Goal: Task Accomplishment & Management: Manage account settings

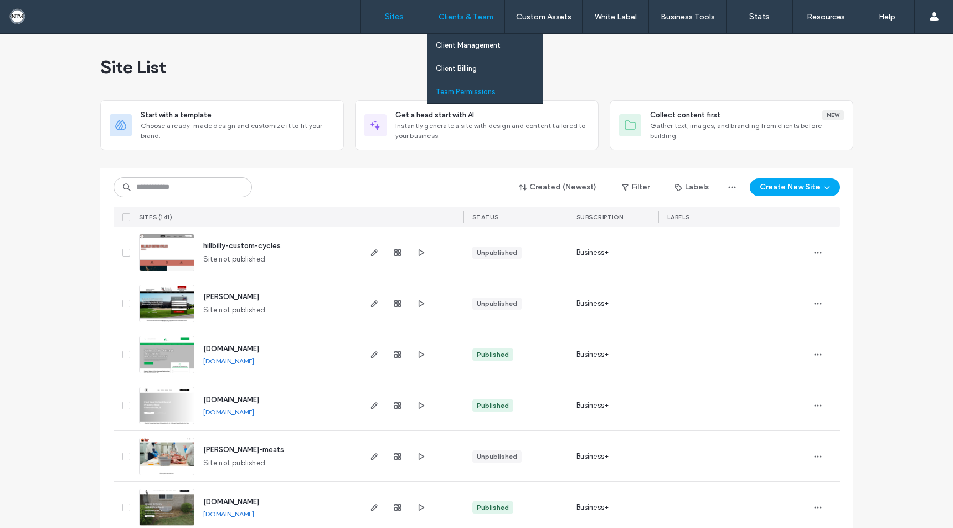
click at [471, 91] on label "Team Permissions" at bounding box center [466, 91] width 60 height 8
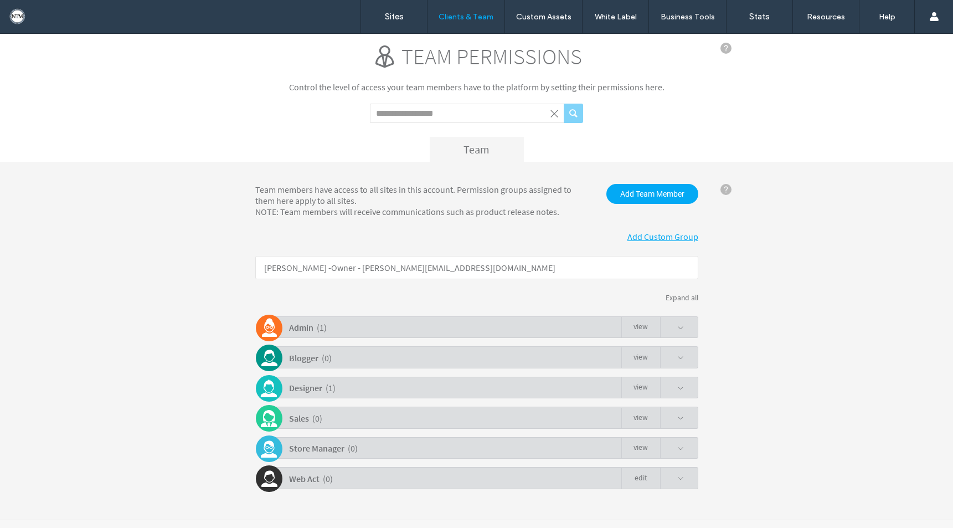
scroll to position [28, 0]
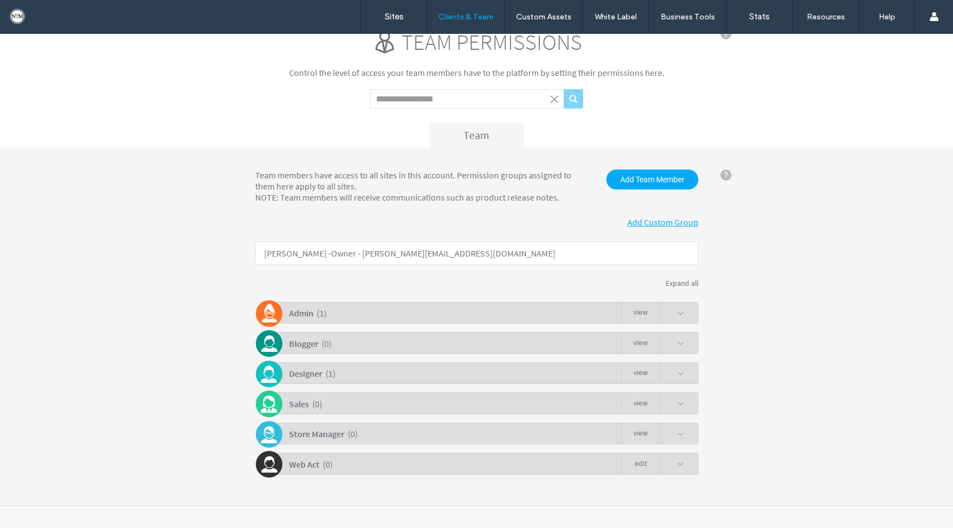
click at [677, 370] on span at bounding box center [680, 373] width 7 height 7
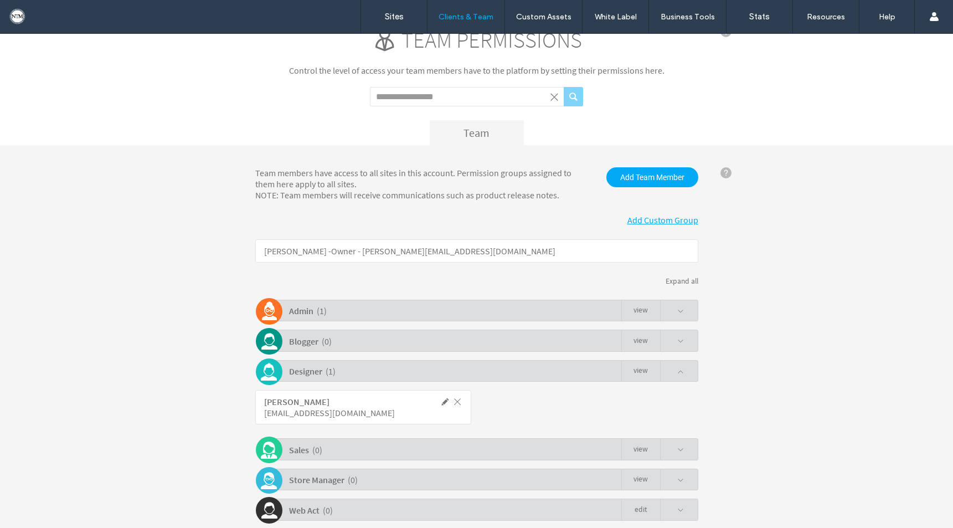
scroll to position [32, 0]
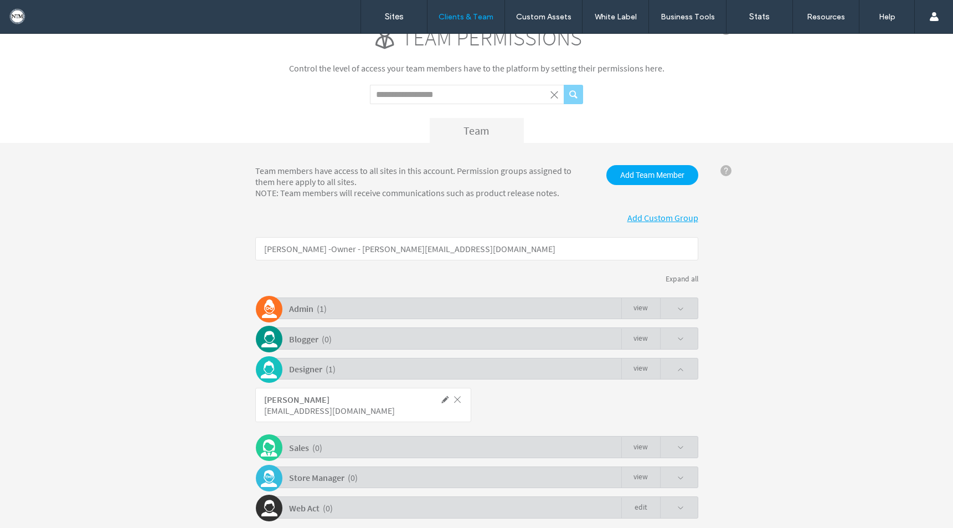
click at [680, 368] on div "Designer ( 1 ) view" at bounding box center [479, 369] width 437 height 22
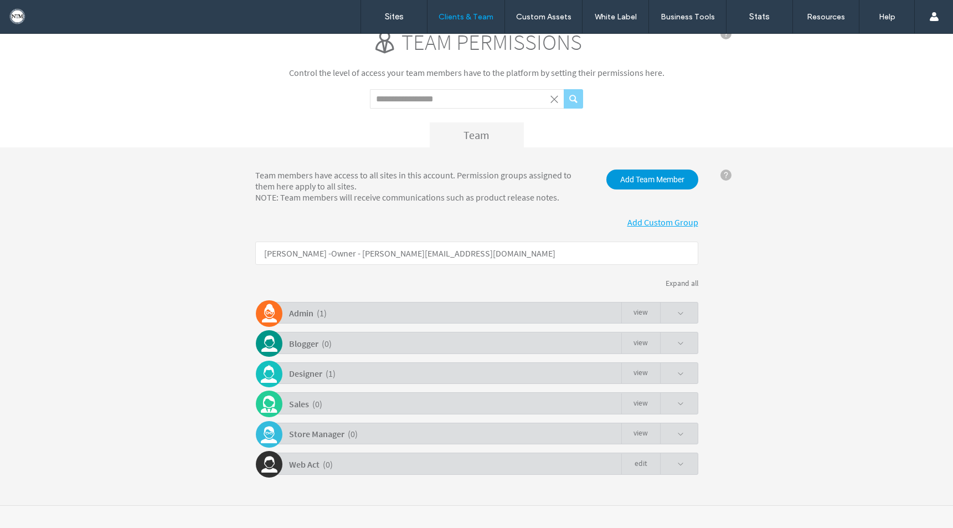
click at [654, 178] on span "Add Team Member" at bounding box center [652, 179] width 92 height 20
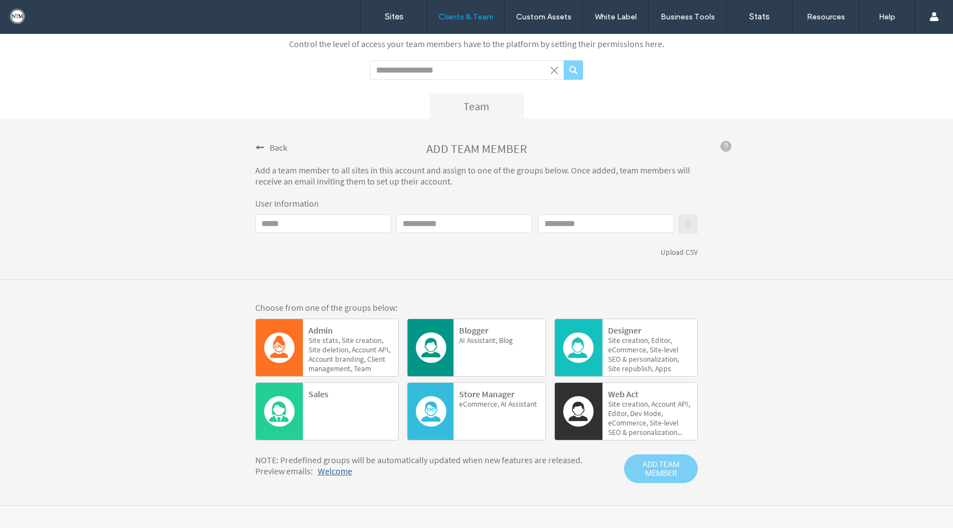
scroll to position [57, 0]
click at [270, 147] on span "Back" at bounding box center [279, 147] width 18 height 11
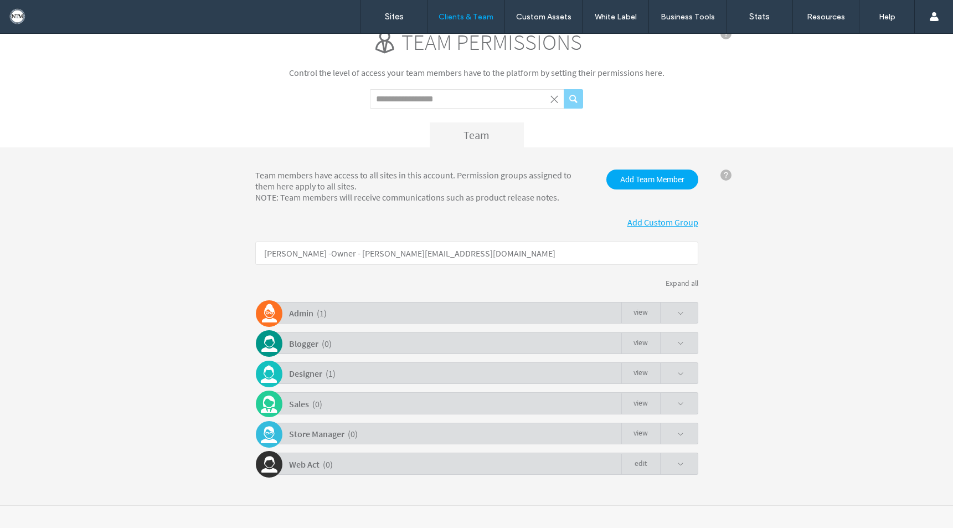
scroll to position [28, 0]
click link "Add Custom Group"
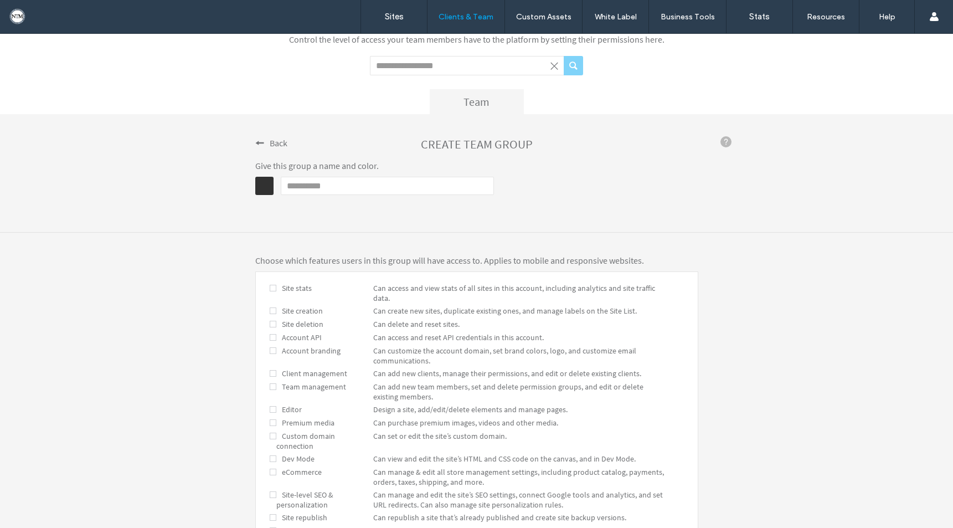
scroll to position [60, 0]
click input "Name"
click div "**********"
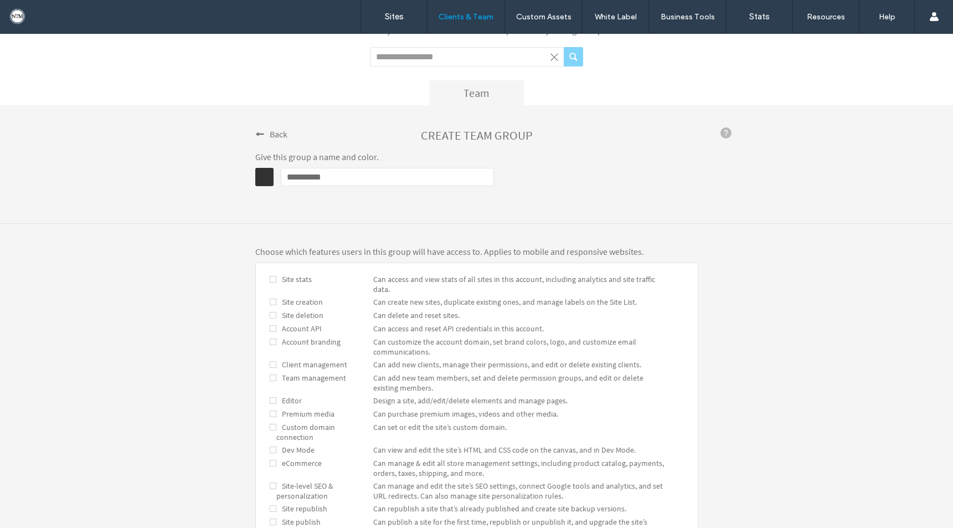
scroll to position [70, 0]
drag, startPoint x: 333, startPoint y: 173, endPoint x: 273, endPoint y: 172, distance: 59.8
click div "**********"
type input "**********"
click div "**********"
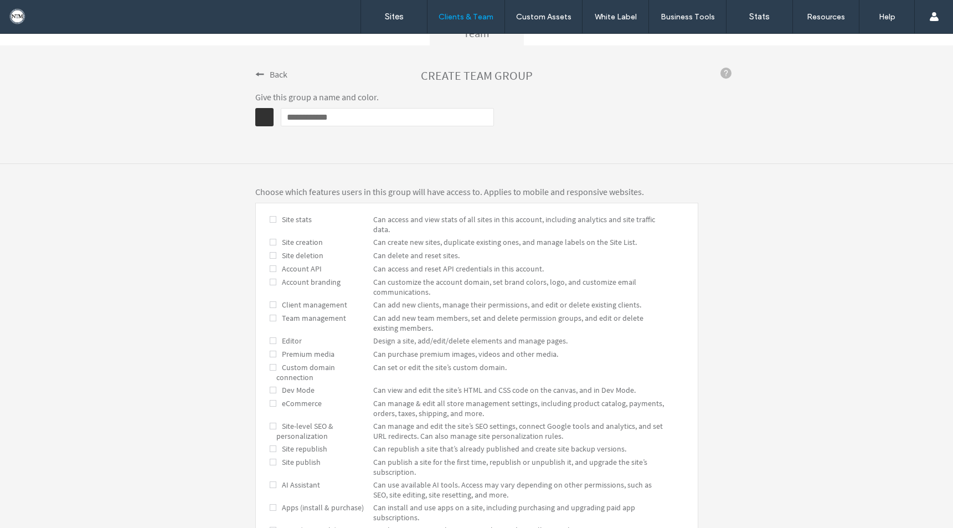
scroll to position [131, 0]
click at [270, 241] on span at bounding box center [273, 240] width 7 height 10
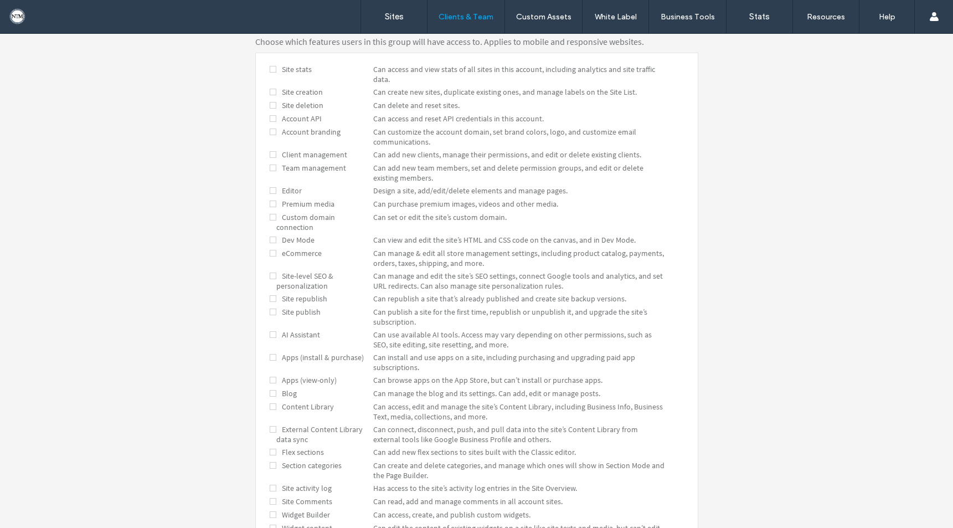
scroll to position [281, 0]
click at [270, 234] on span at bounding box center [273, 239] width 7 height 10
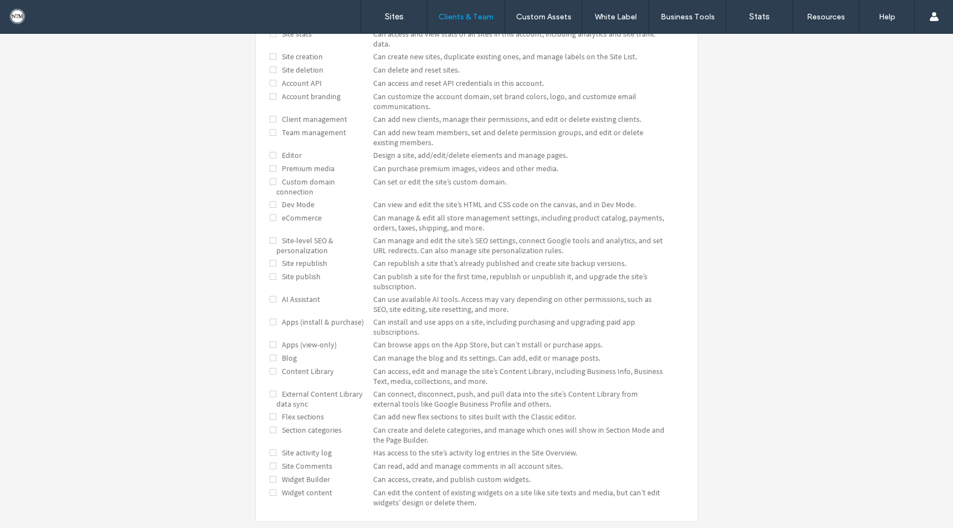
scroll to position [315, 0]
click at [270, 235] on span at bounding box center [273, 240] width 7 height 10
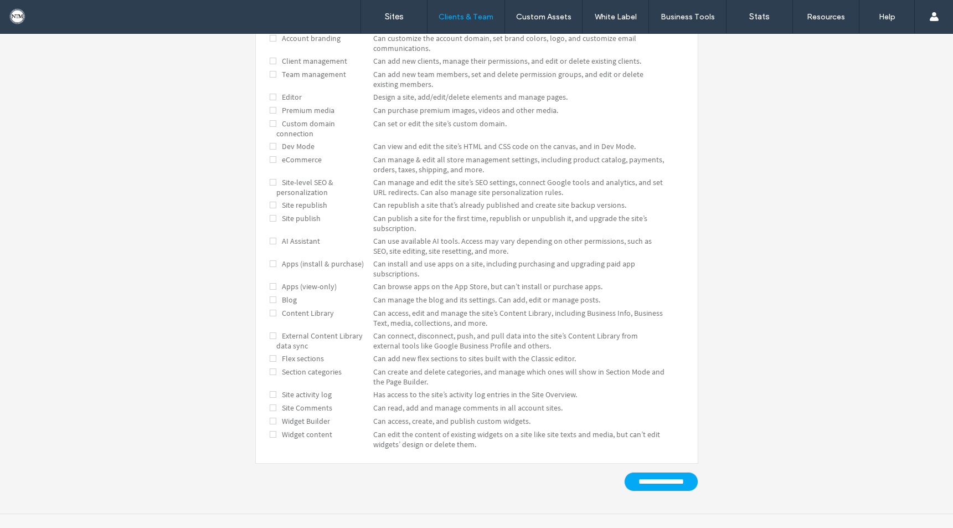
scroll to position [376, 0]
click at [270, 233] on span at bounding box center [273, 238] width 7 height 10
click at [270, 350] on span at bounding box center [273, 355] width 7 height 10
click input "**********"
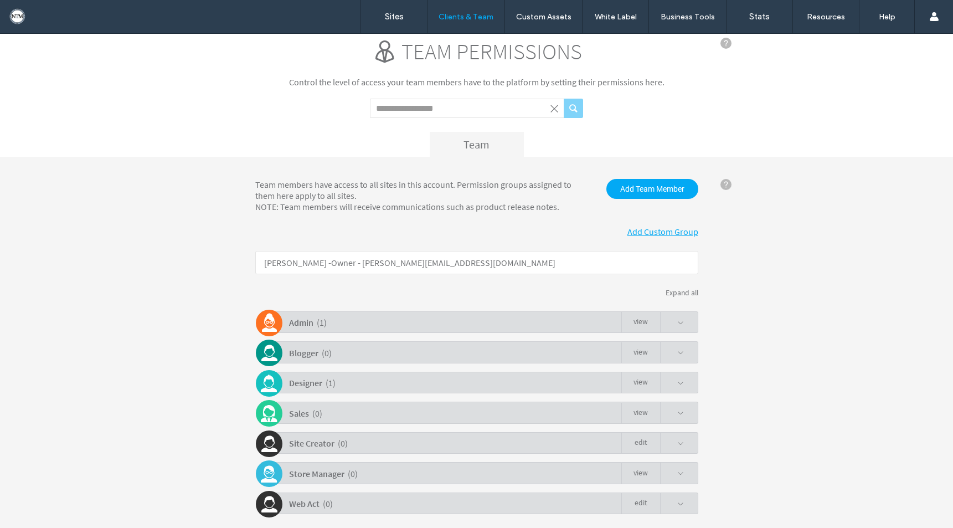
scroll to position [0, 0]
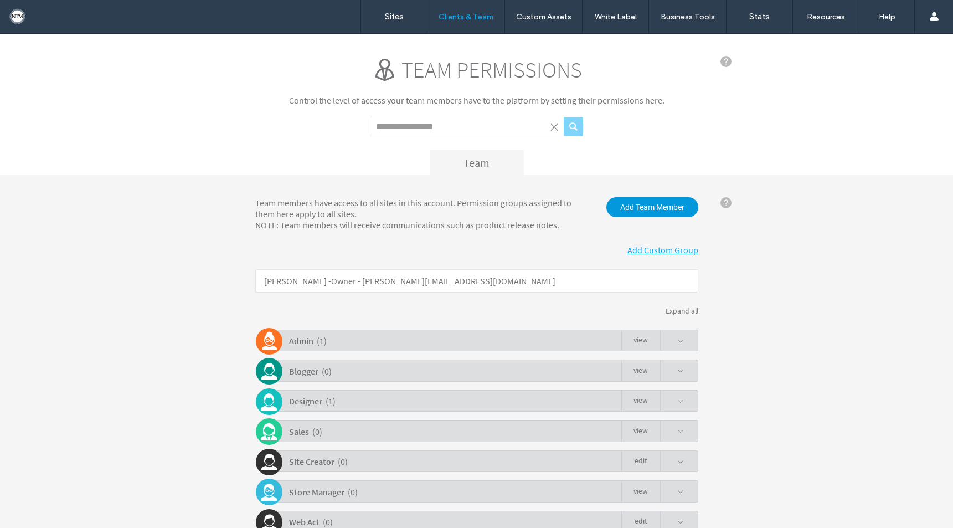
click at [641, 205] on span "Add Team Member" at bounding box center [652, 207] width 92 height 20
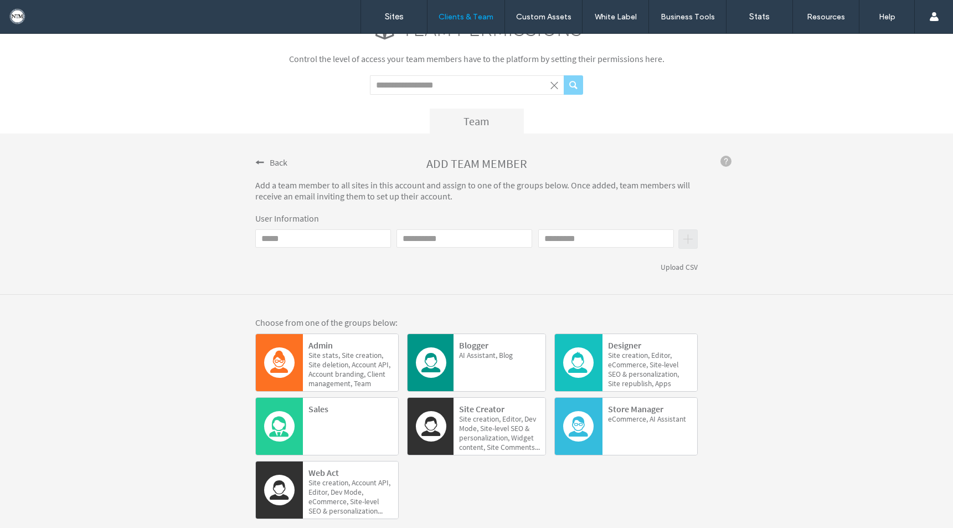
scroll to position [66, 0]
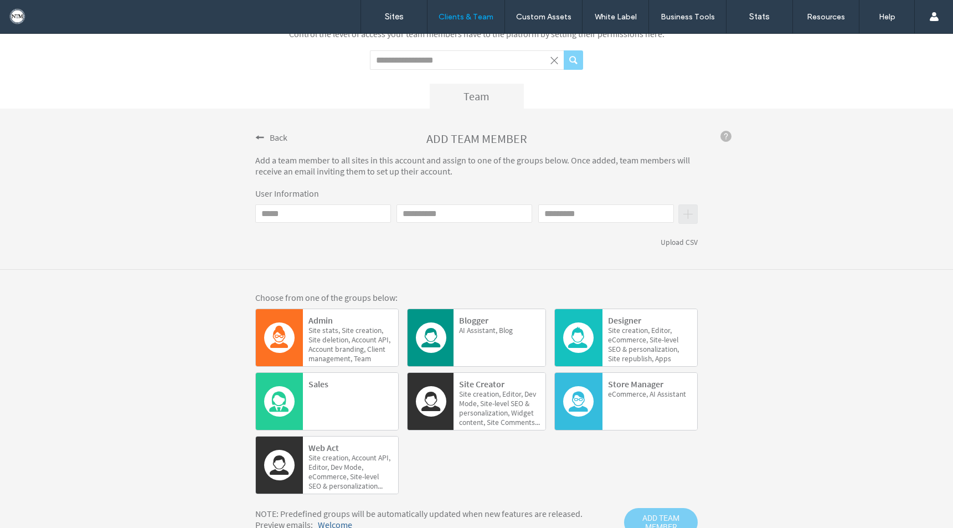
click input "Email"
type input "**********"
click input "First name"
type input "****"
click input "Last name"
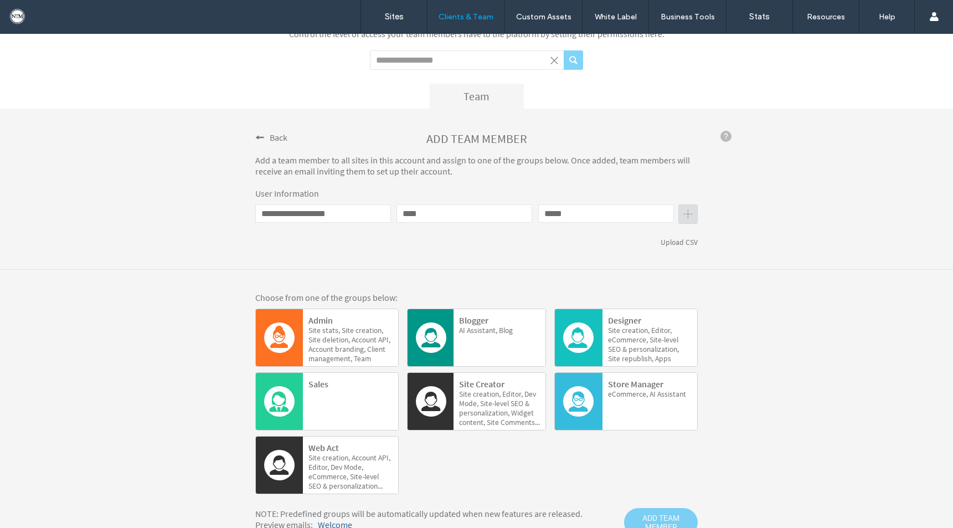
type input "*****"
click div "**********"
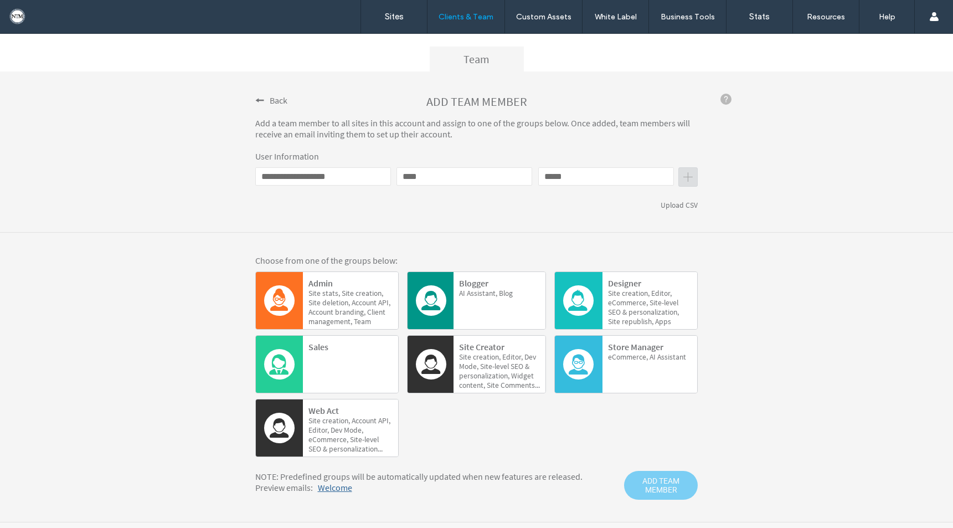
scroll to position [121, 0]
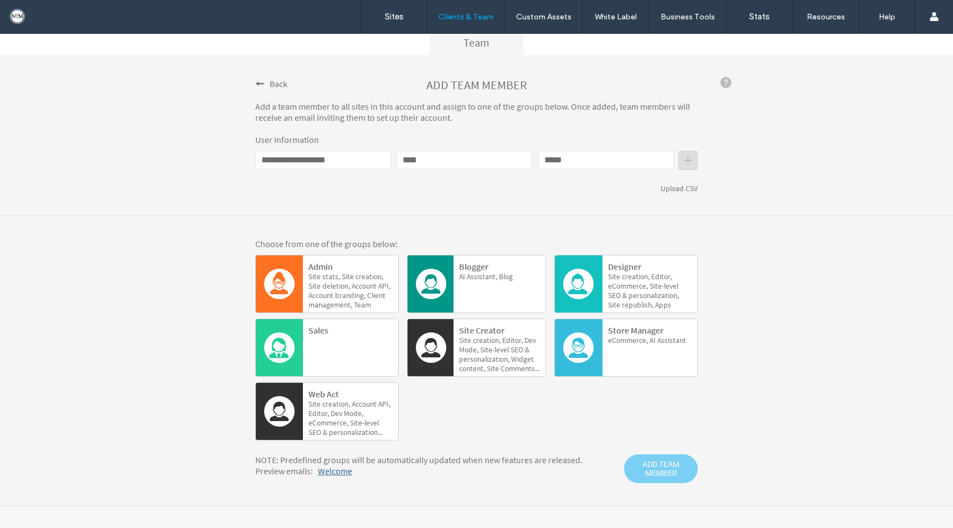
click at [524, 338] on span "creation," at bounding box center [530, 339] width 12 height 9
click at [670, 467] on span "ADD TEAM MEMBER" at bounding box center [661, 468] width 74 height 29
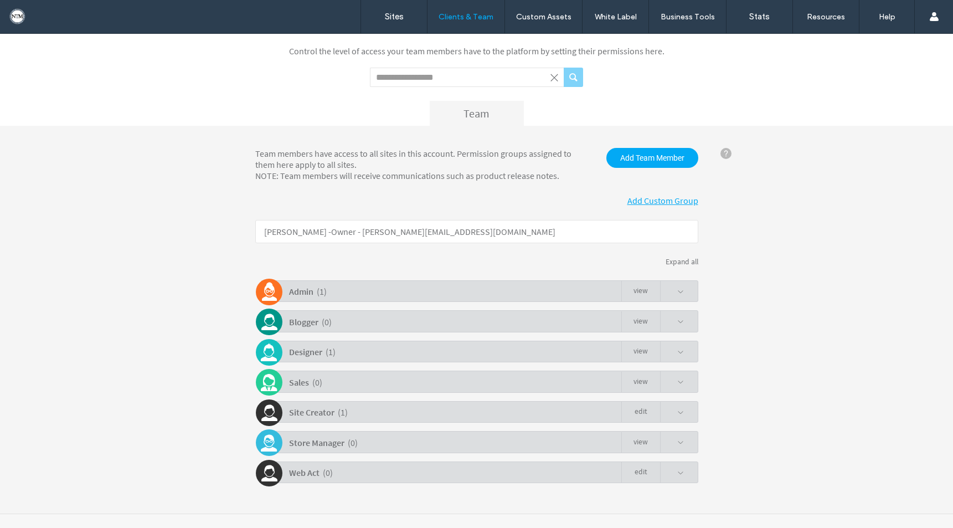
scroll to position [58, 0]
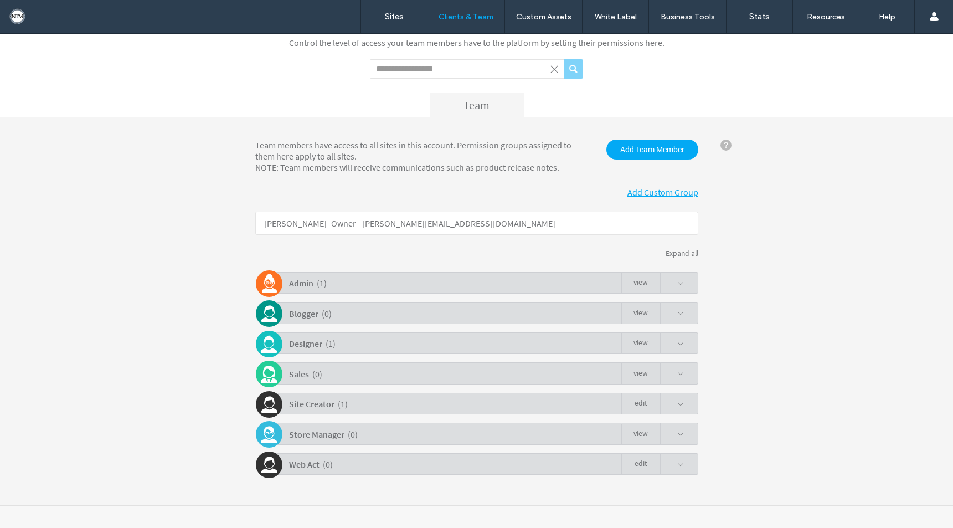
click link "Edit"
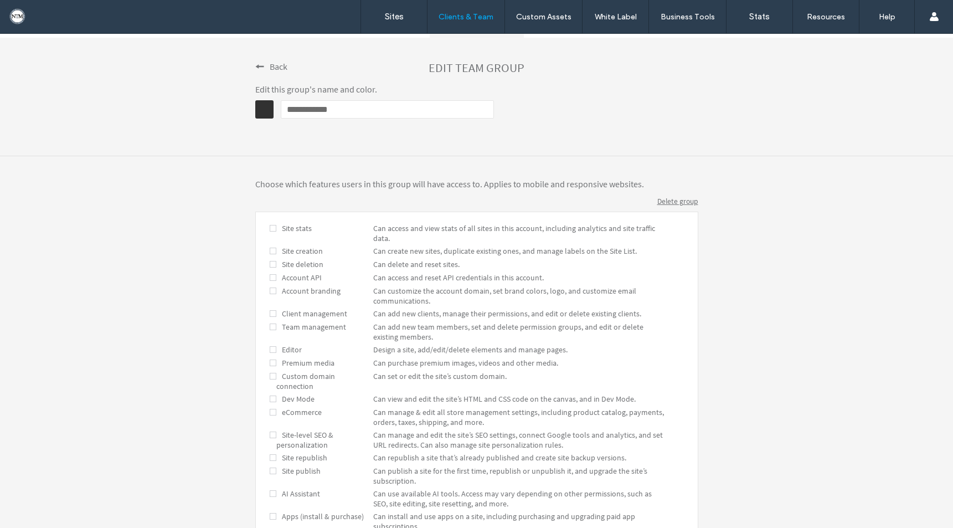
scroll to position [142, 0]
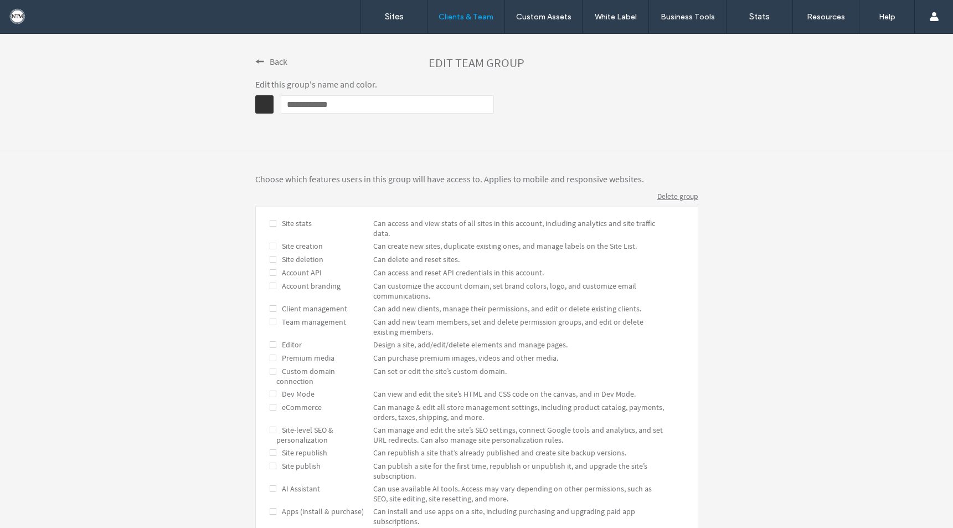
drag, startPoint x: 553, startPoint y: 246, endPoint x: 581, endPoint y: 246, distance: 28.8
click at [581, 246] on span "Can create new sites, duplicate existing ones, and manage labels on the Site Li…" at bounding box center [505, 246] width 264 height 10
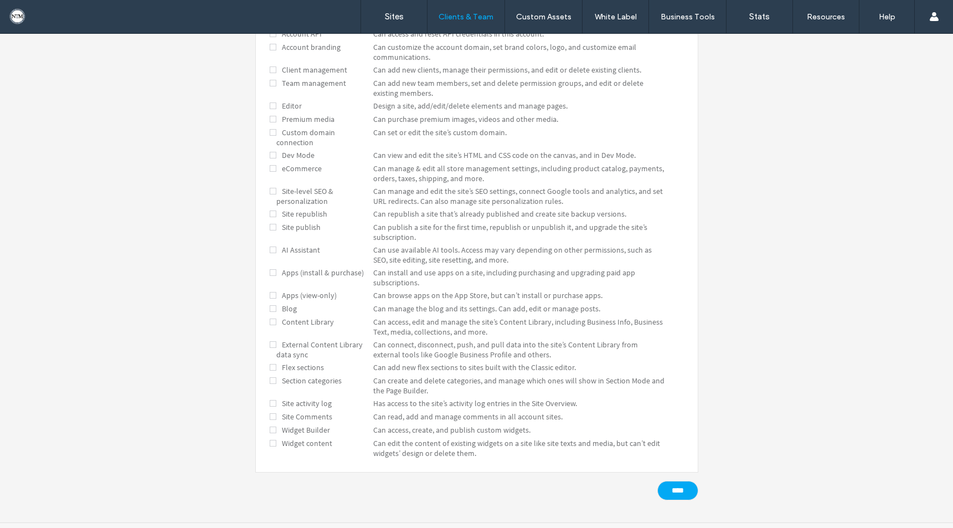
scroll to position [393, 0]
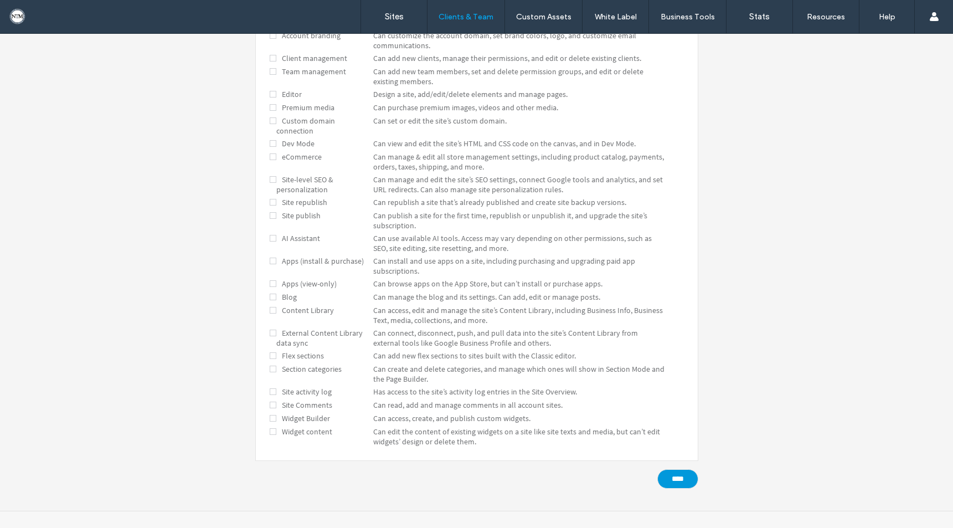
click input "****"
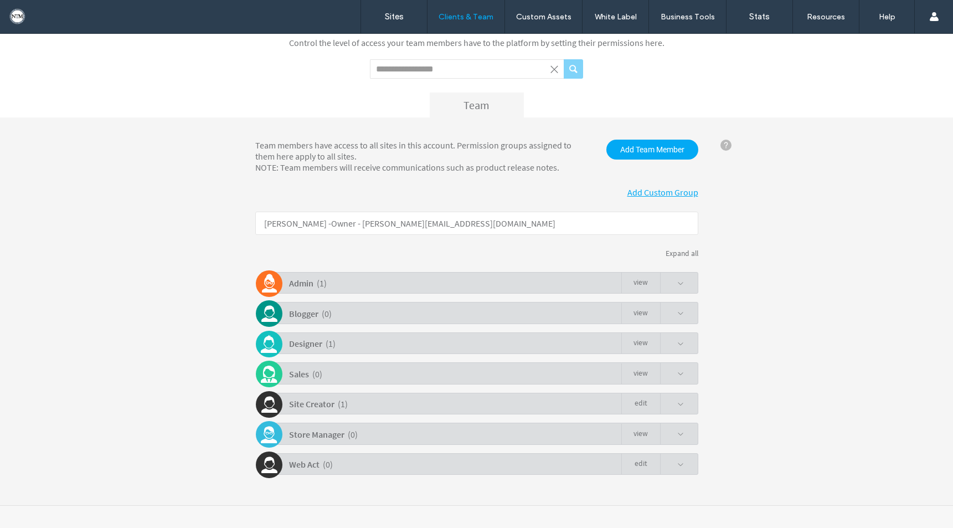
scroll to position [58, 0]
click link "Edit"
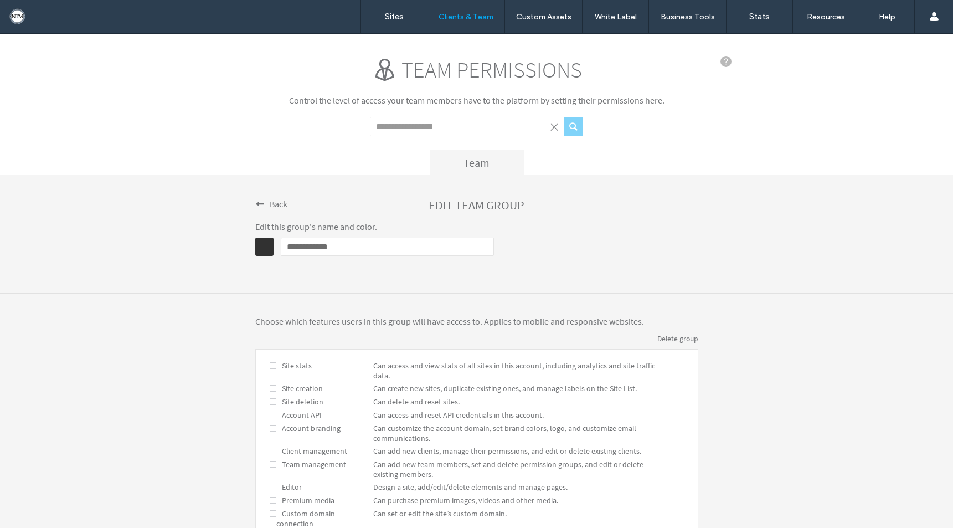
scroll to position [106, 0]
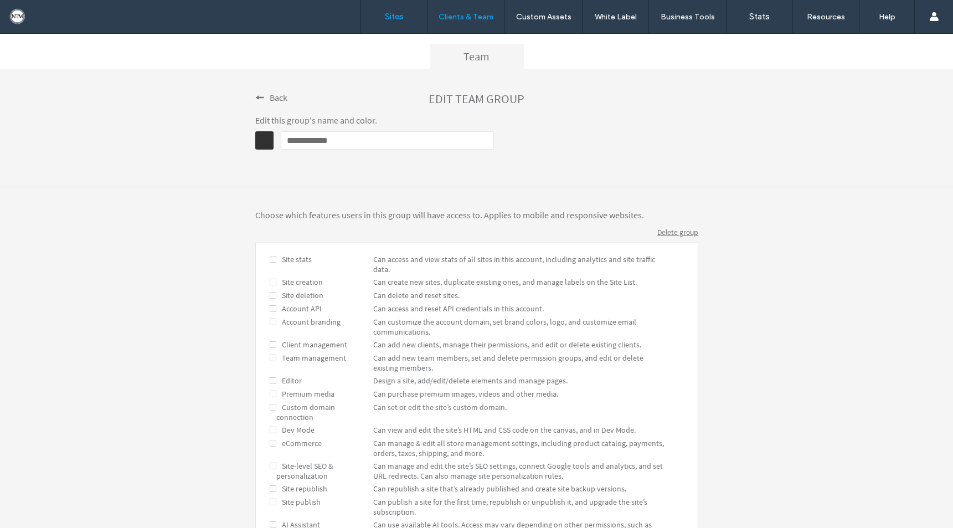
click at [396, 16] on label "Sites" at bounding box center [394, 17] width 19 height 10
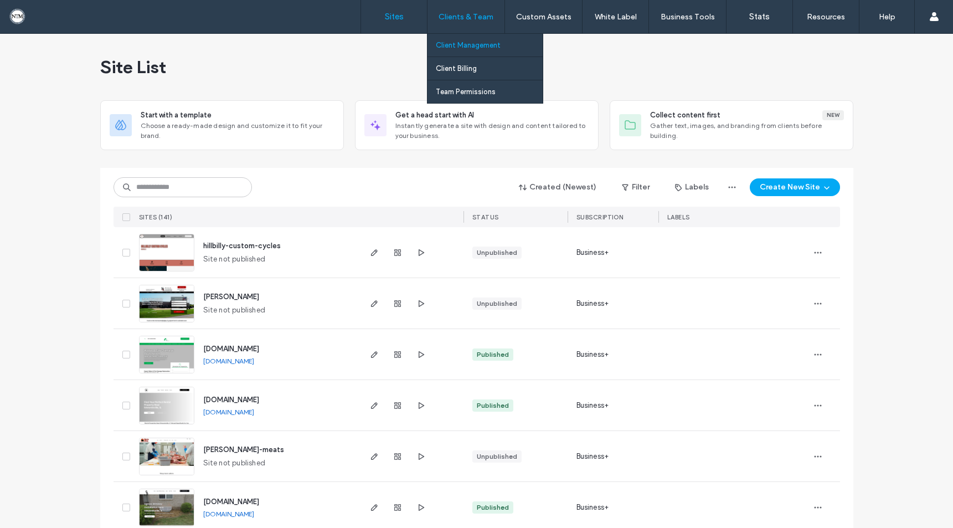
click at [471, 49] on label "Client Management" at bounding box center [468, 45] width 65 height 8
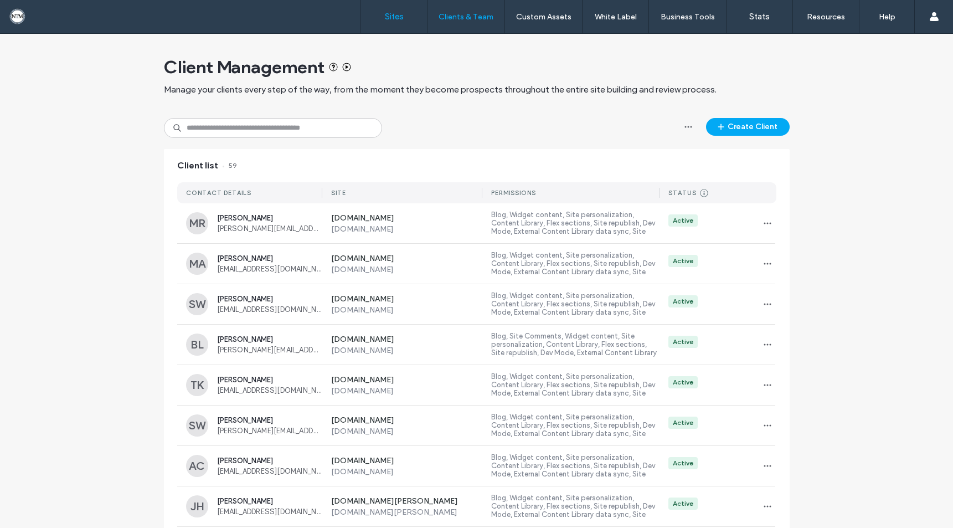
click at [396, 19] on label "Sites" at bounding box center [394, 17] width 19 height 10
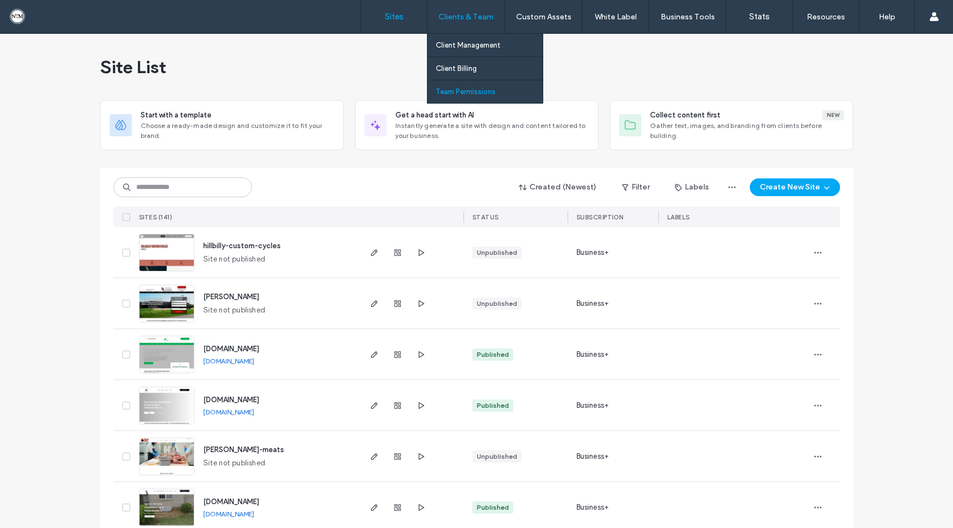
click at [470, 86] on link "Team Permissions" at bounding box center [489, 91] width 107 height 23
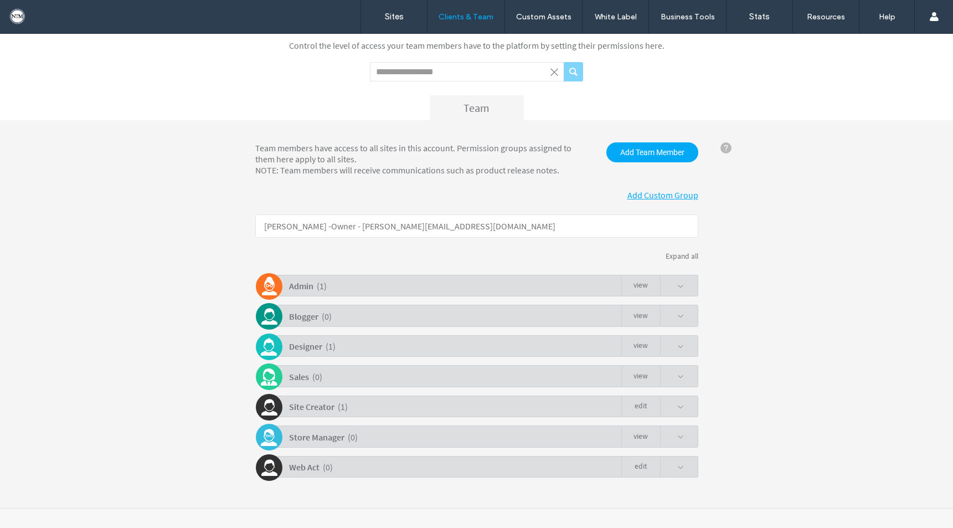
scroll to position [58, 0]
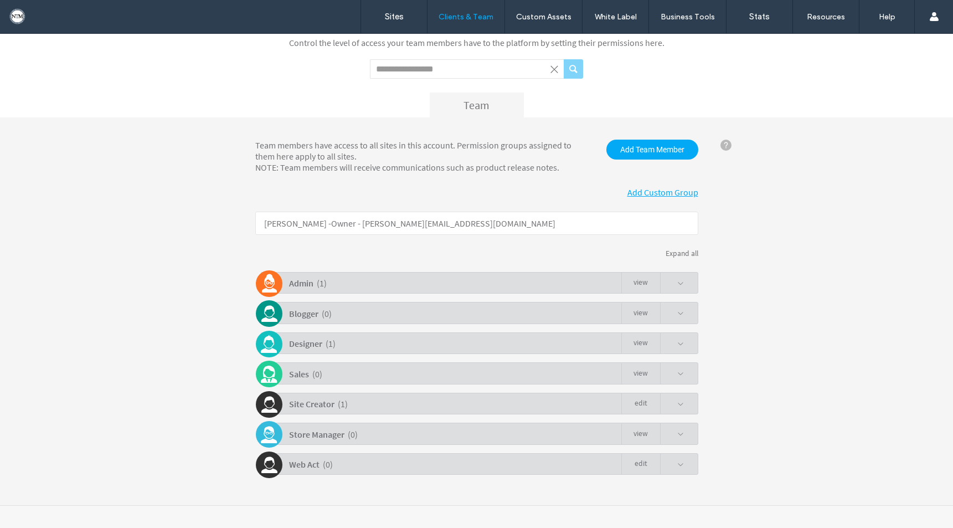
click link "Edit"
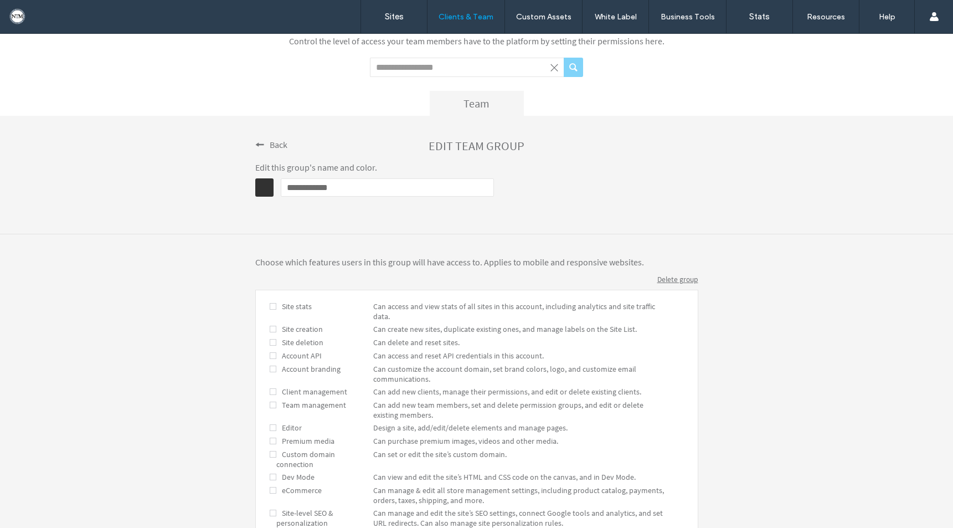
scroll to position [60, 0]
click at [684, 279] on span "Delete group" at bounding box center [677, 278] width 41 height 9
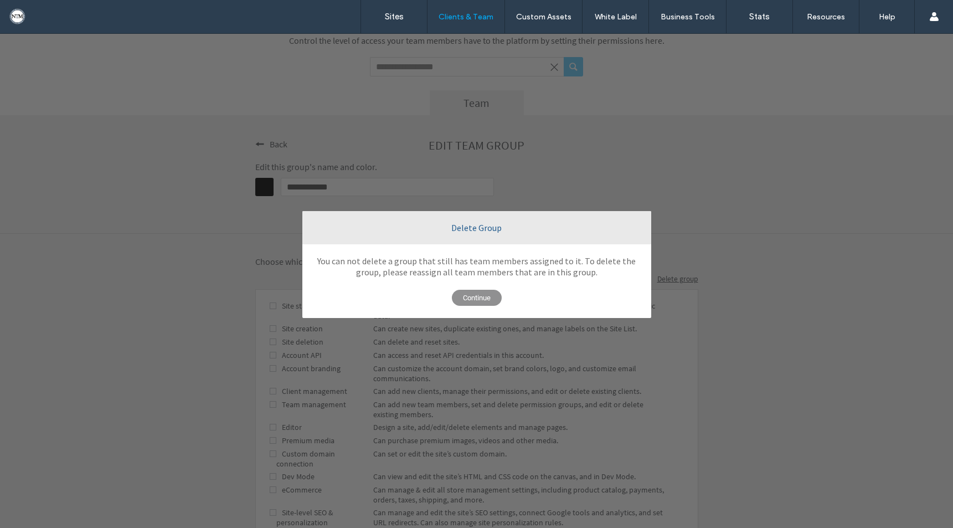
click at [473, 298] on span "Continue" at bounding box center [477, 298] width 50 height 16
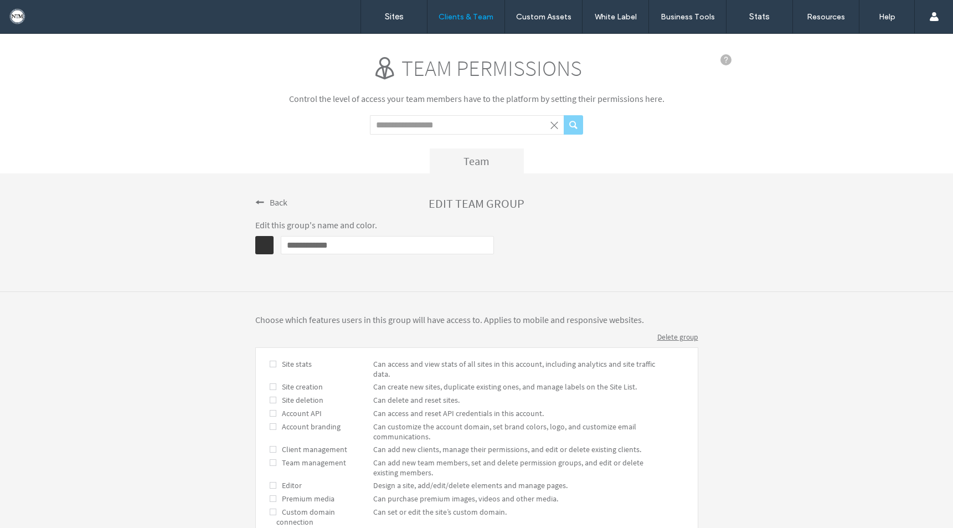
scroll to position [0, 0]
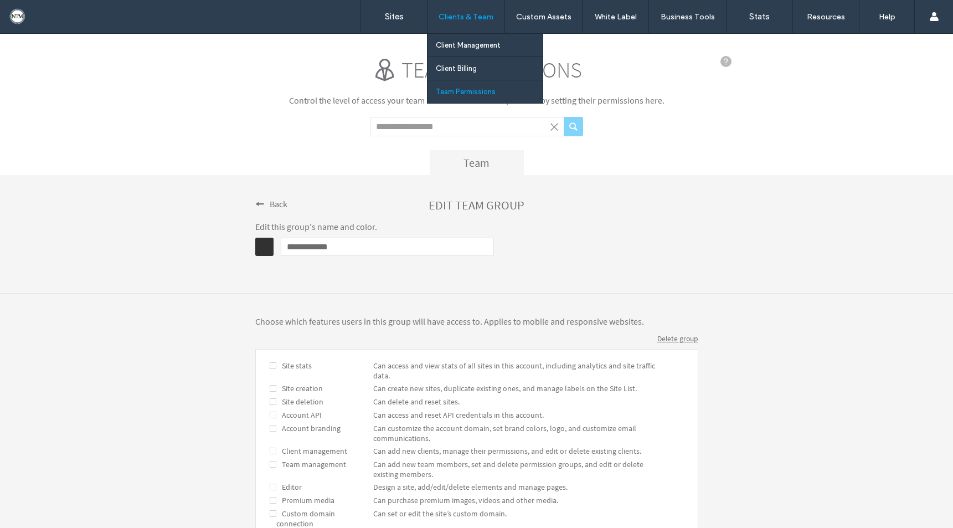
click at [456, 90] on label "Team Permissions" at bounding box center [466, 91] width 60 height 8
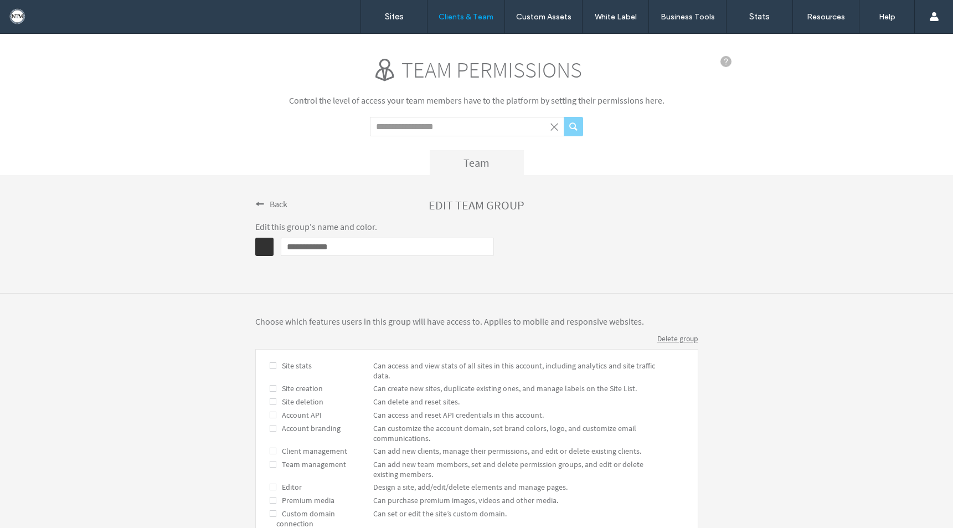
scroll to position [393, 0]
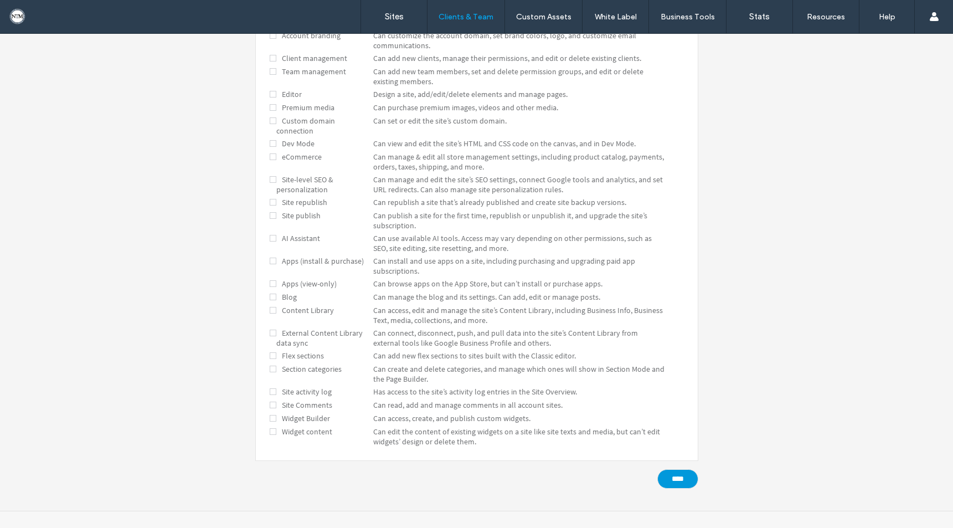
click input "****"
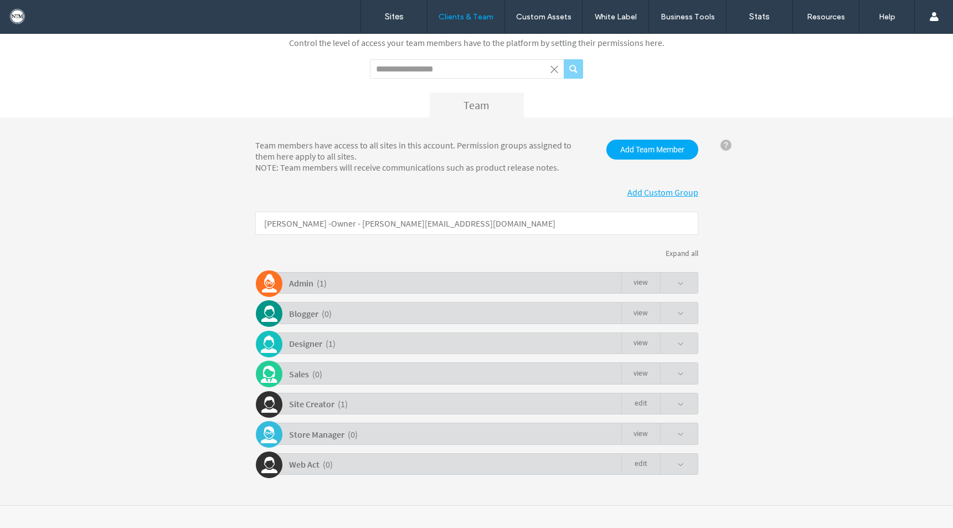
scroll to position [58, 0]
click at [318, 404] on b "Site Creator" at bounding box center [311, 403] width 45 height 11
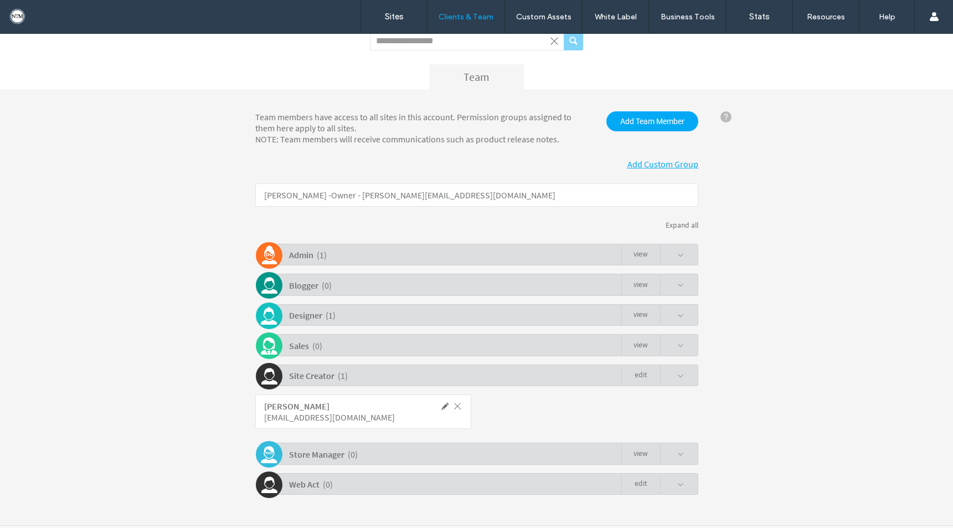
scroll to position [106, 0]
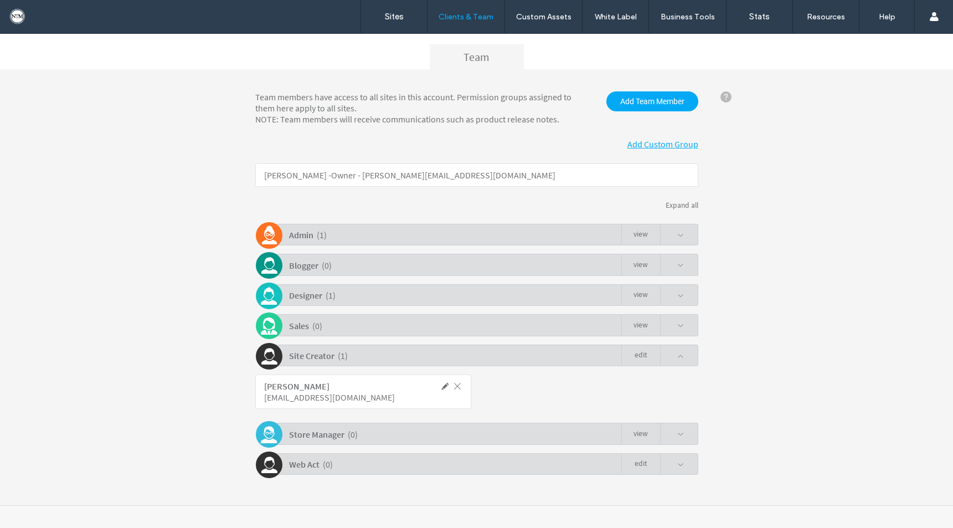
click span
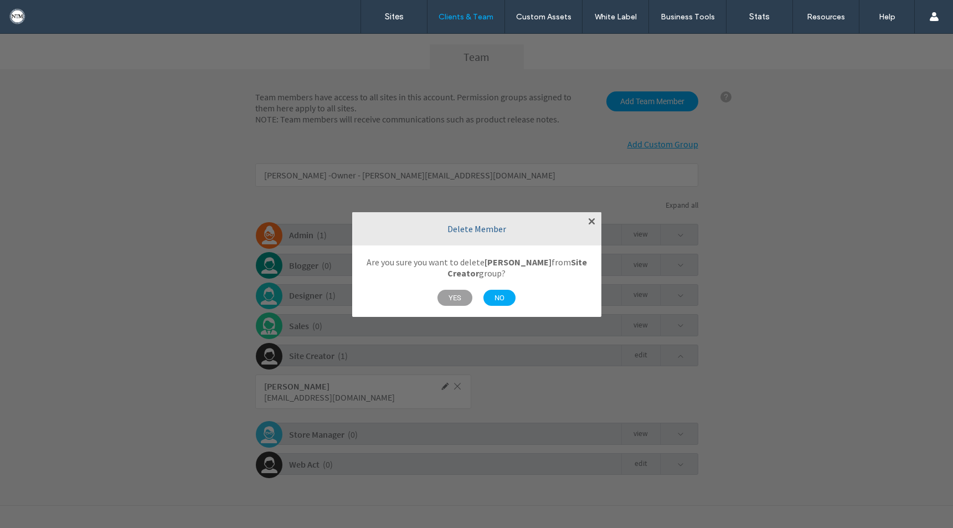
drag, startPoint x: 453, startPoint y: 298, endPoint x: 457, endPoint y: 320, distance: 22.5
click at [453, 298] on span "YES" at bounding box center [454, 298] width 35 height 16
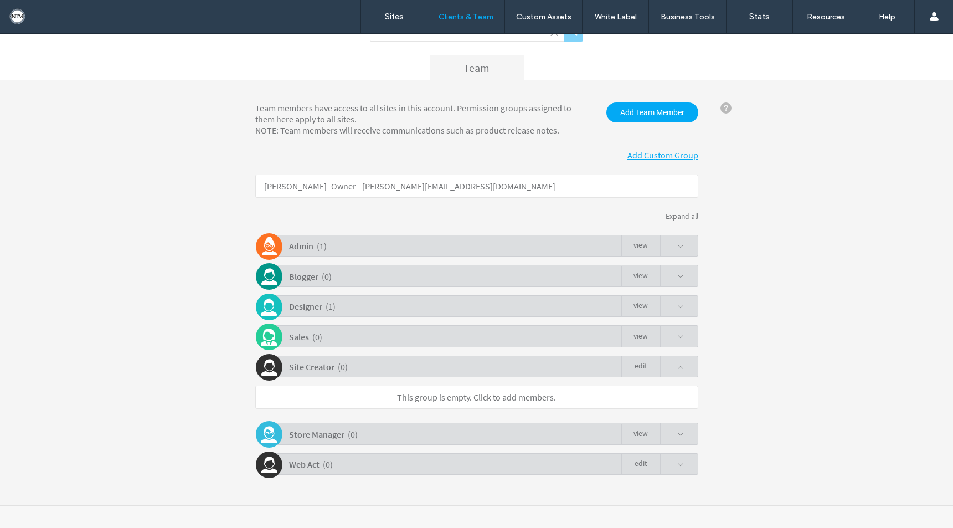
scroll to position [95, 0]
click link "Edit"
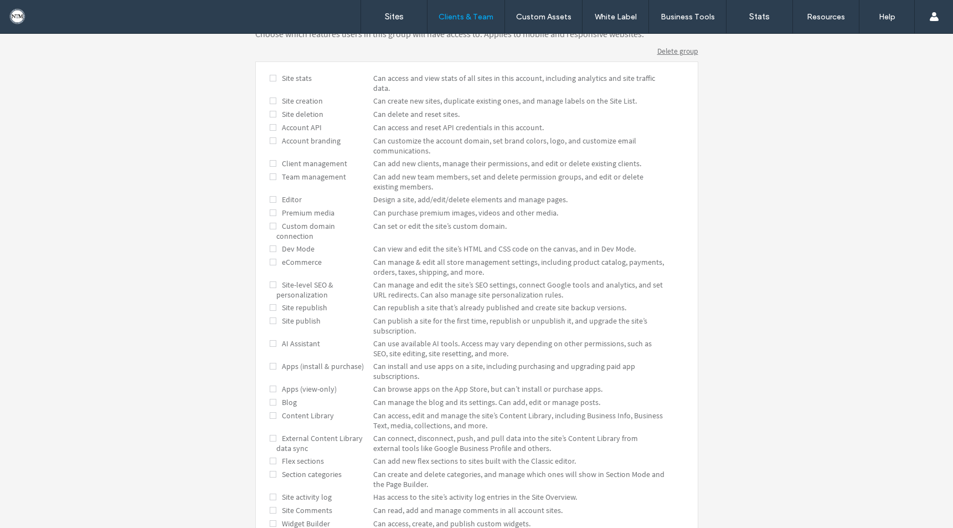
scroll to position [0, 0]
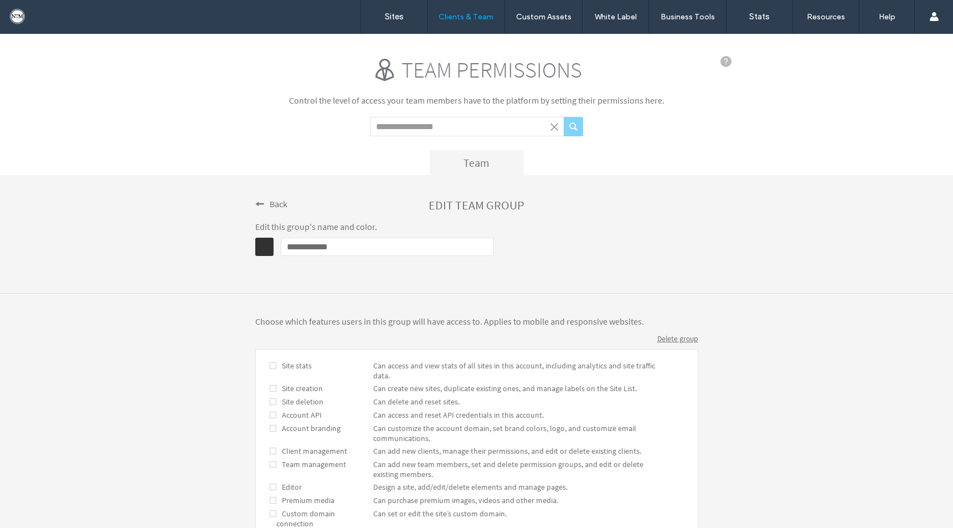
click at [665, 334] on span "Delete group" at bounding box center [677, 338] width 41 height 9
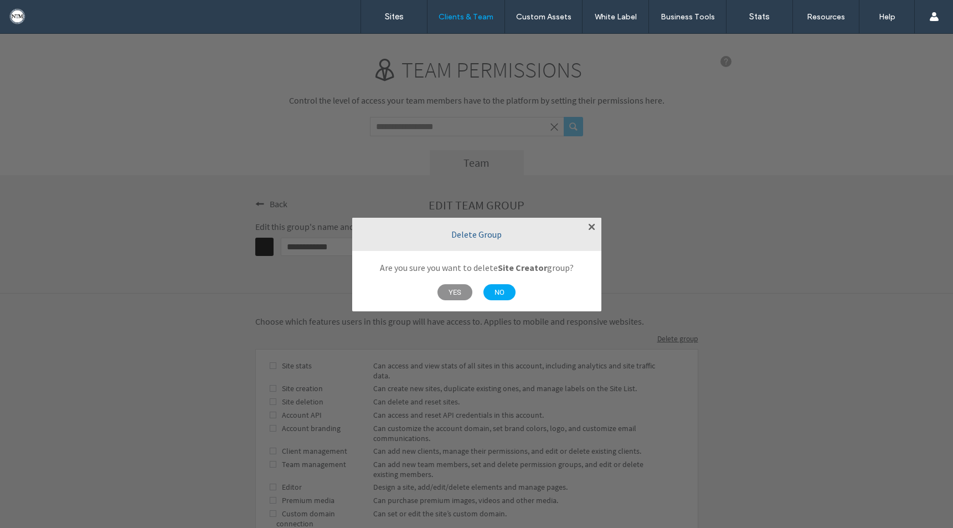
click at [447, 291] on span "YES" at bounding box center [454, 292] width 35 height 16
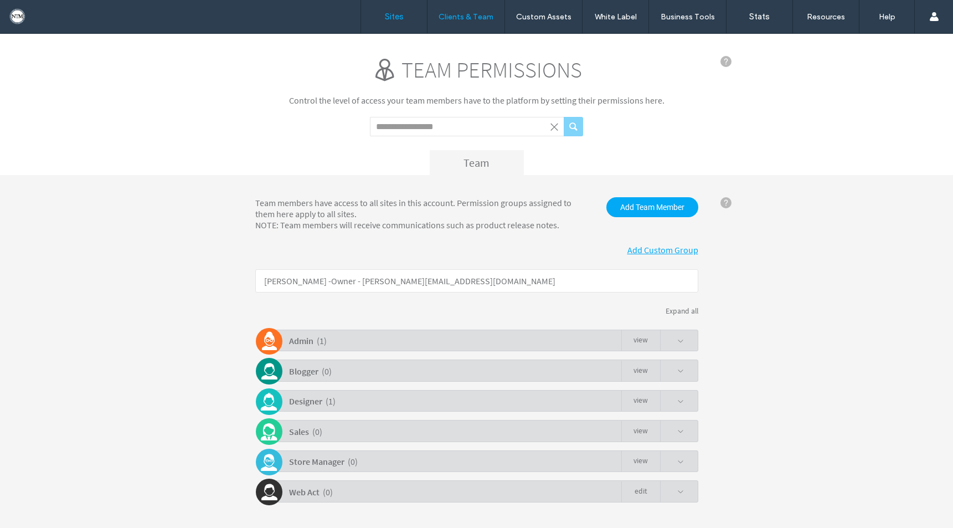
click at [392, 14] on label "Sites" at bounding box center [394, 17] width 19 height 10
